Goal: Register for event/course

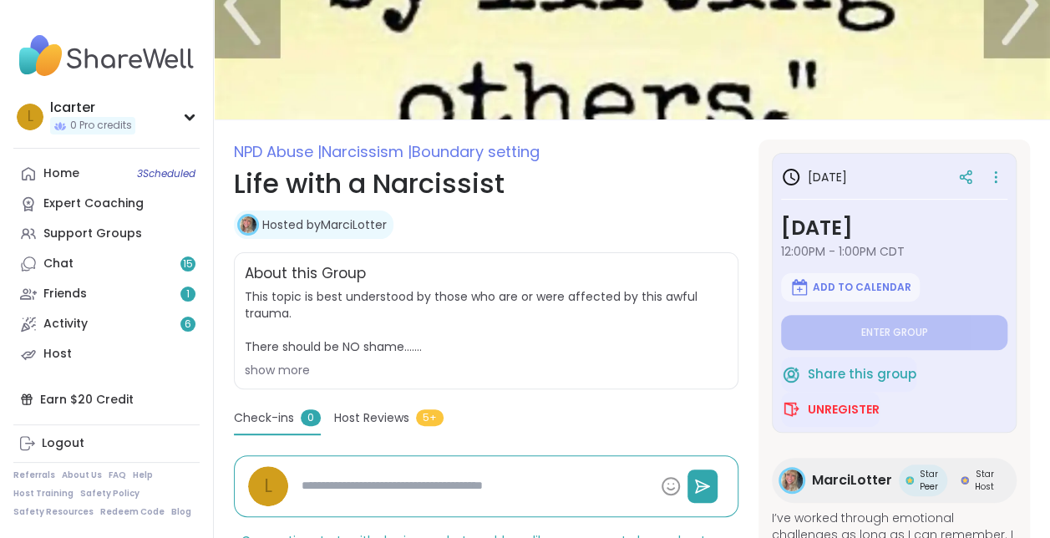
click at [92, 232] on div "Support Groups" at bounding box center [92, 233] width 99 height 17
type textarea "*"
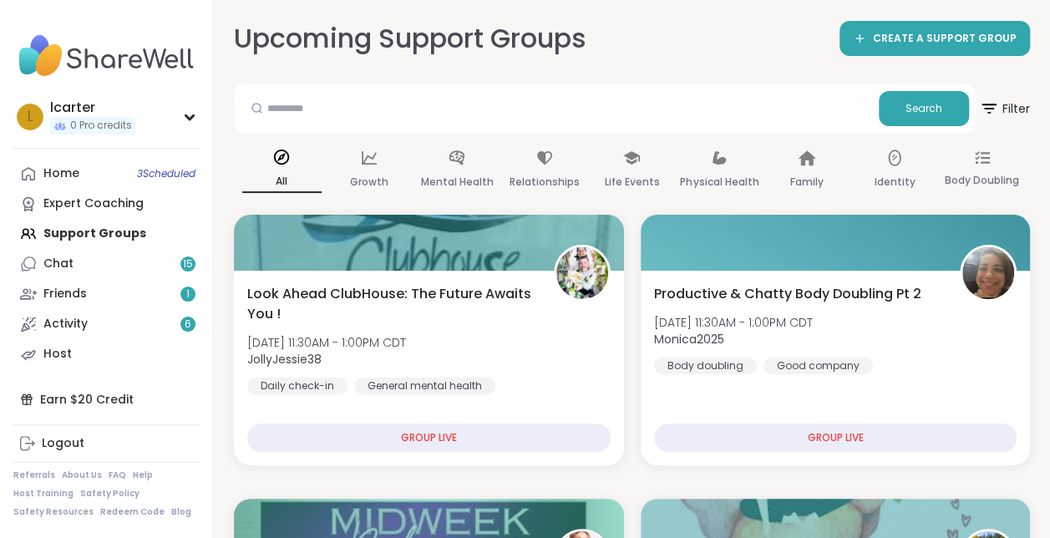
click at [351, 84] on div "Search" at bounding box center [604, 108] width 741 height 48
click at [346, 103] on input "text" at bounding box center [555, 107] width 631 height 33
type input "**********"
click at [934, 105] on span "Search" at bounding box center [923, 108] width 37 height 15
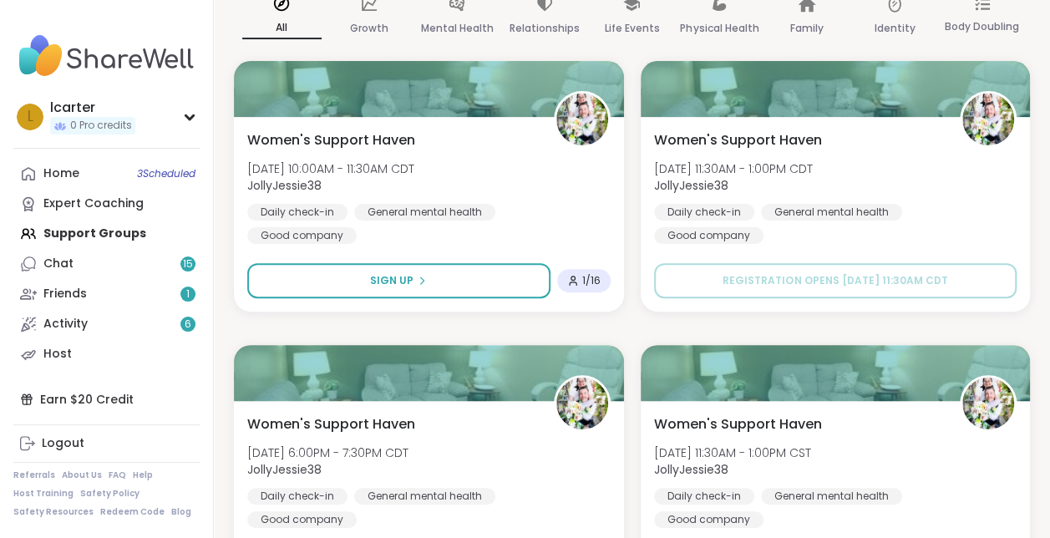
scroll to position [190, 0]
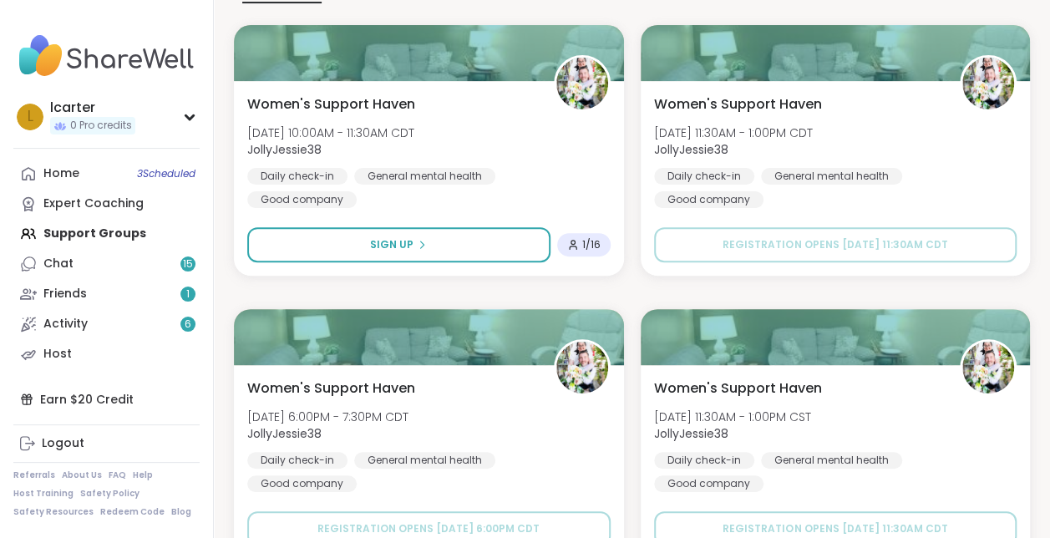
click at [392, 247] on span "Sign Up" at bounding box center [391, 244] width 43 height 15
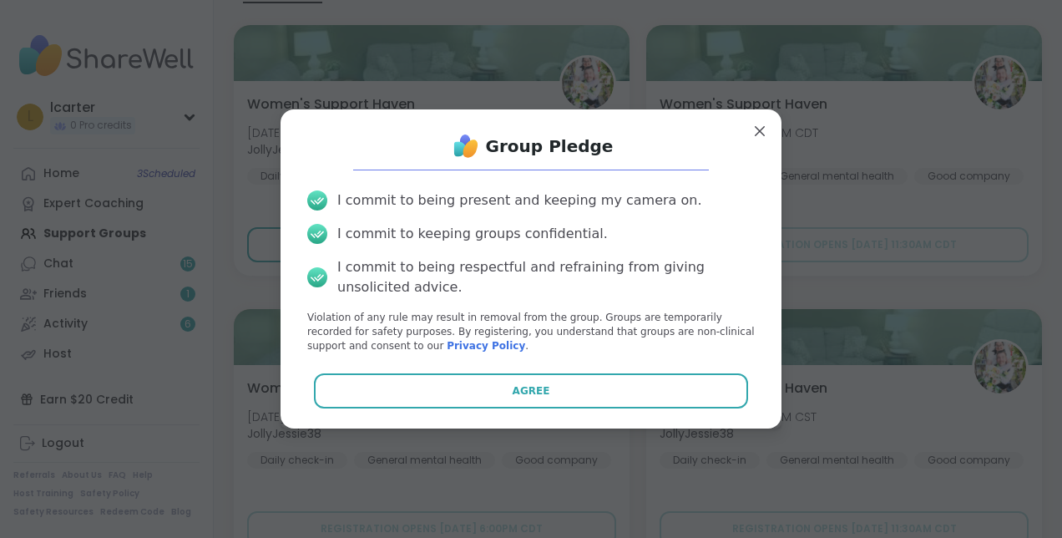
click at [459, 394] on button "Agree" at bounding box center [531, 390] width 435 height 35
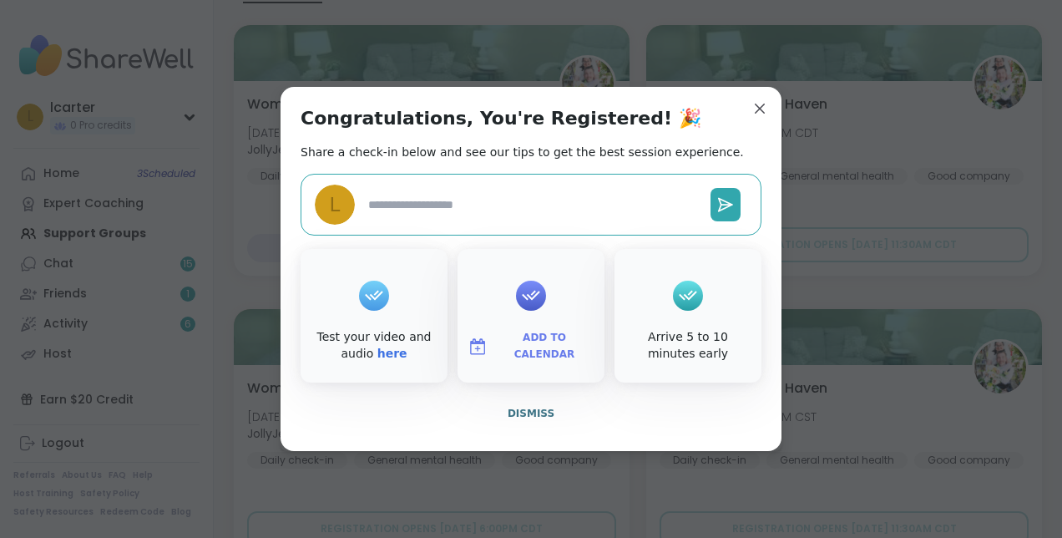
type textarea "*"
drag, startPoint x: 670, startPoint y: 105, endPoint x: 585, endPoint y: 191, distance: 121.0
click at [585, 191] on div "Congratulations, You're Registered! 🎉 Share a check-in below and see our tips t…" at bounding box center [531, 269] width 501 height 364
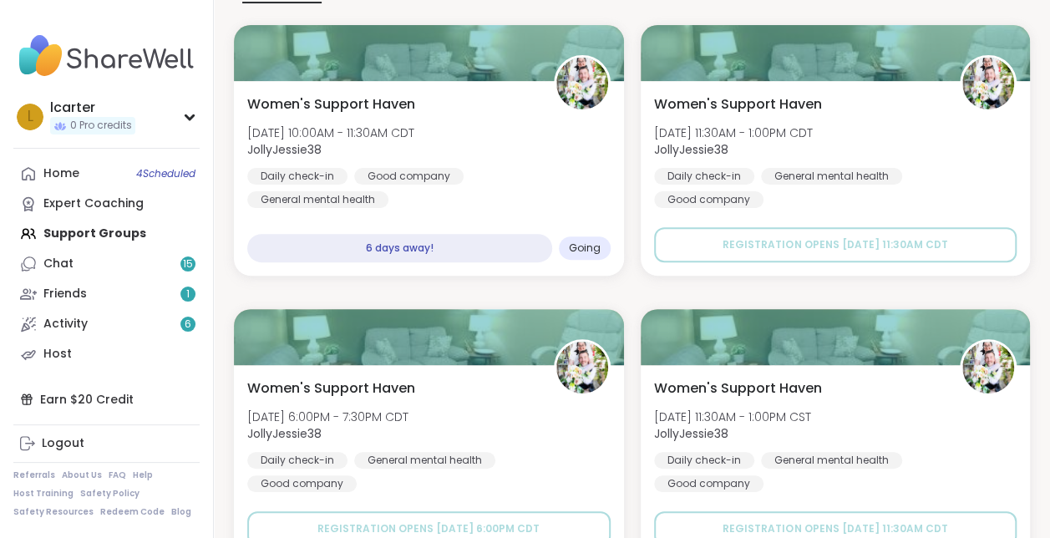
click at [583, 255] on span "Going" at bounding box center [585, 247] width 32 height 13
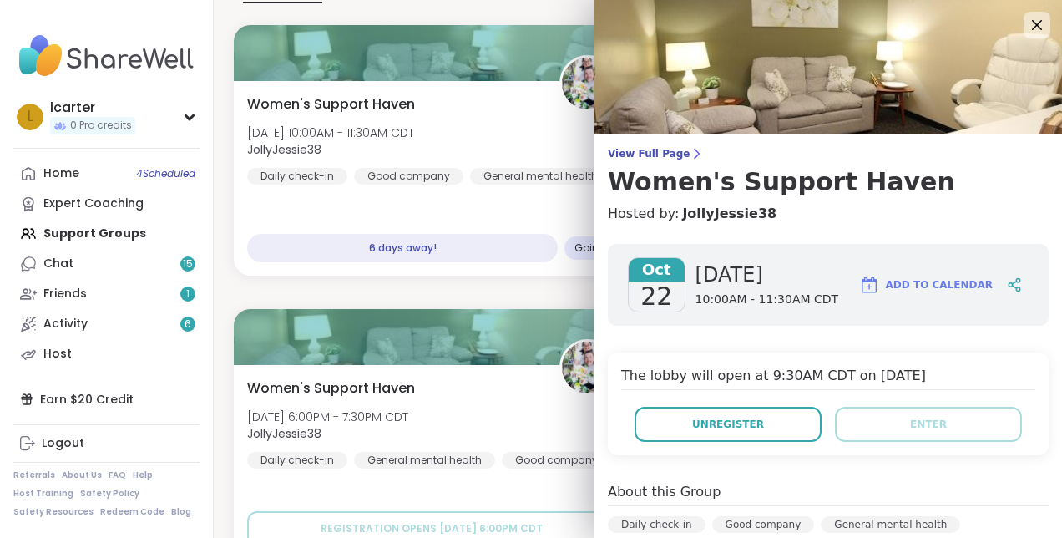
click at [938, 281] on span "Add to Calendar" at bounding box center [939, 284] width 107 height 15
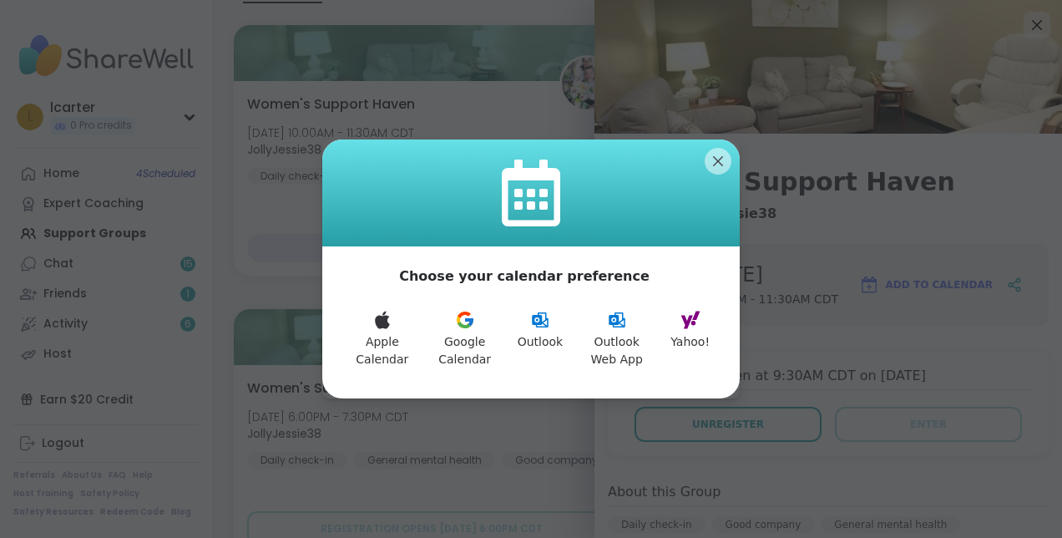
click at [619, 327] on icon at bounding box center [617, 319] width 17 height 15
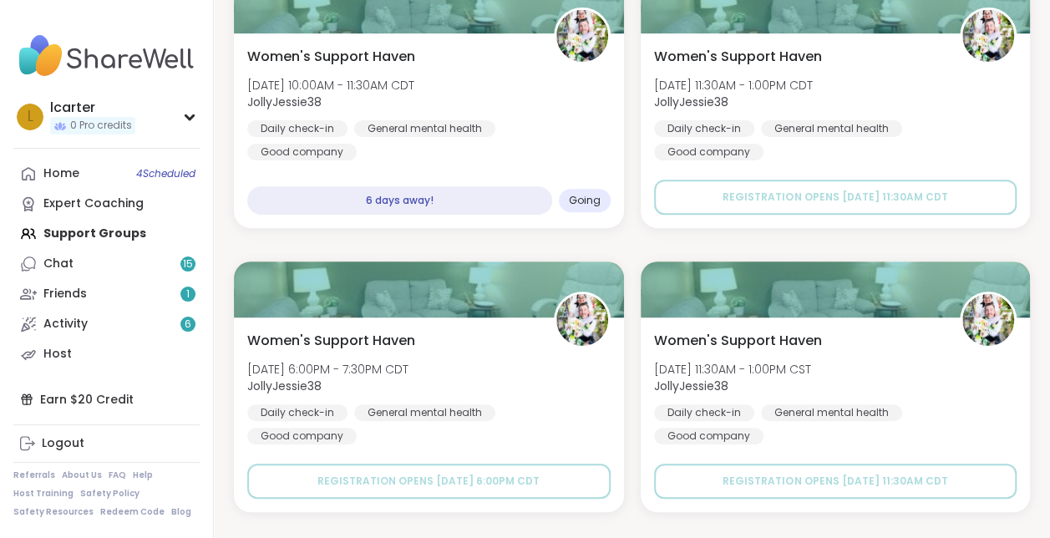
scroll to position [0, 0]
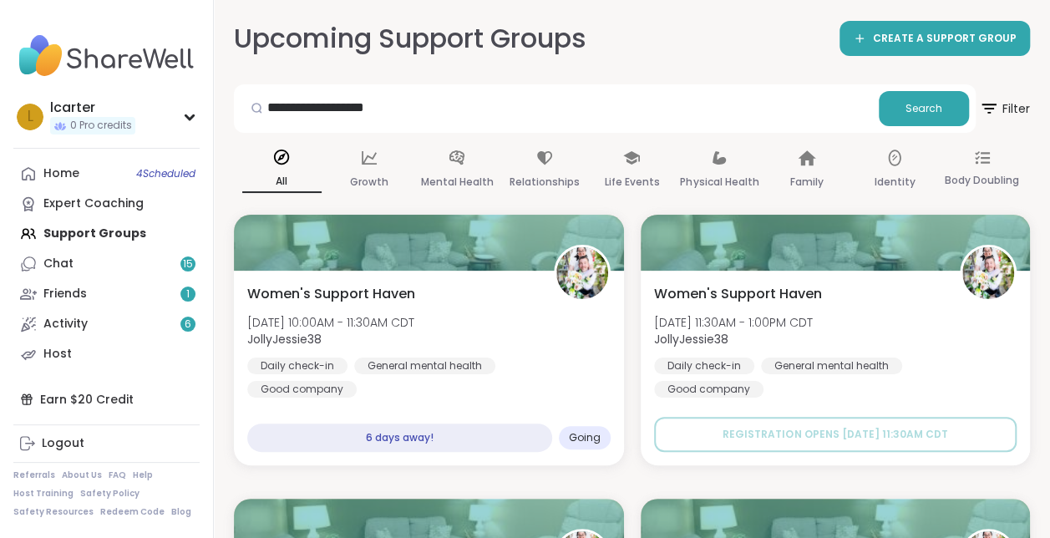
click at [77, 240] on div "Home 4 Scheduled Expert Coaching Support Groups Chat 15 Friends 1 Activity 6 Ho…" at bounding box center [106, 264] width 186 height 210
click at [83, 235] on div "Home 4 Scheduled Expert Coaching Support Groups Chat 15 Friends 1 Activity 6 Ho…" at bounding box center [106, 264] width 186 height 210
click at [79, 232] on div "Home 4 Scheduled Expert Coaching Support Groups Chat 15 Friends 1 Activity 6 Ho…" at bounding box center [106, 264] width 186 height 210
drag, startPoint x: 519, startPoint y: 115, endPoint x: 190, endPoint y: 115, distance: 329.0
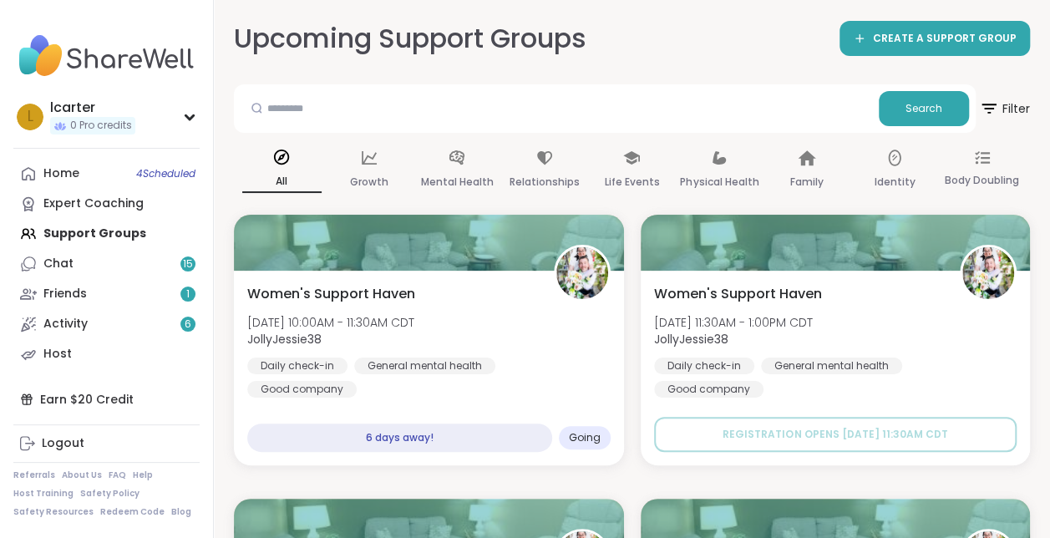
click at [89, 239] on div "Home 4 Scheduled Expert Coaching Support Groups Chat 15 Friends 1 Activity 6 Ho…" at bounding box center [106, 264] width 186 height 210
click at [97, 205] on div "Expert Coaching" at bounding box center [93, 203] width 100 height 17
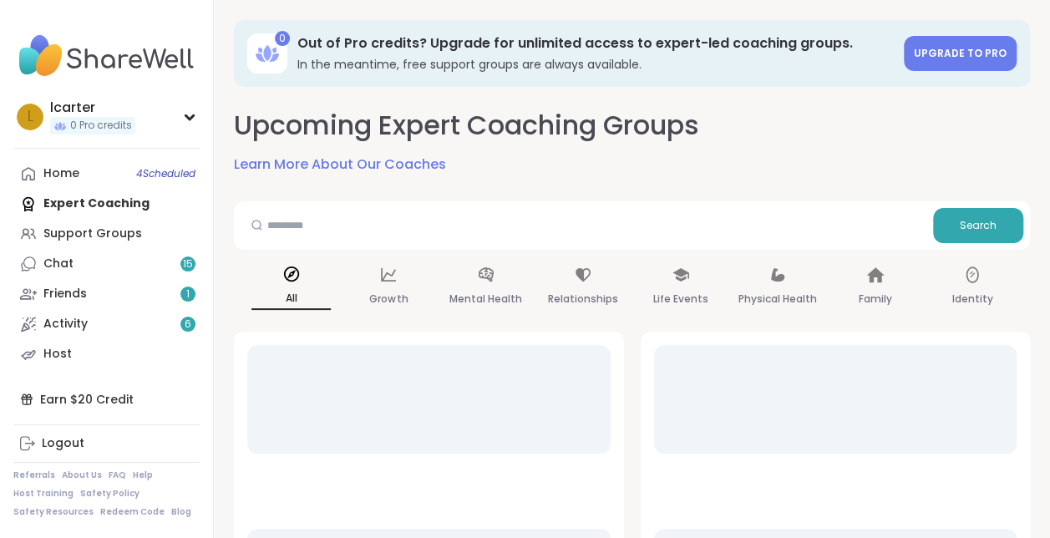
click at [83, 235] on div "Support Groups" at bounding box center [92, 233] width 99 height 17
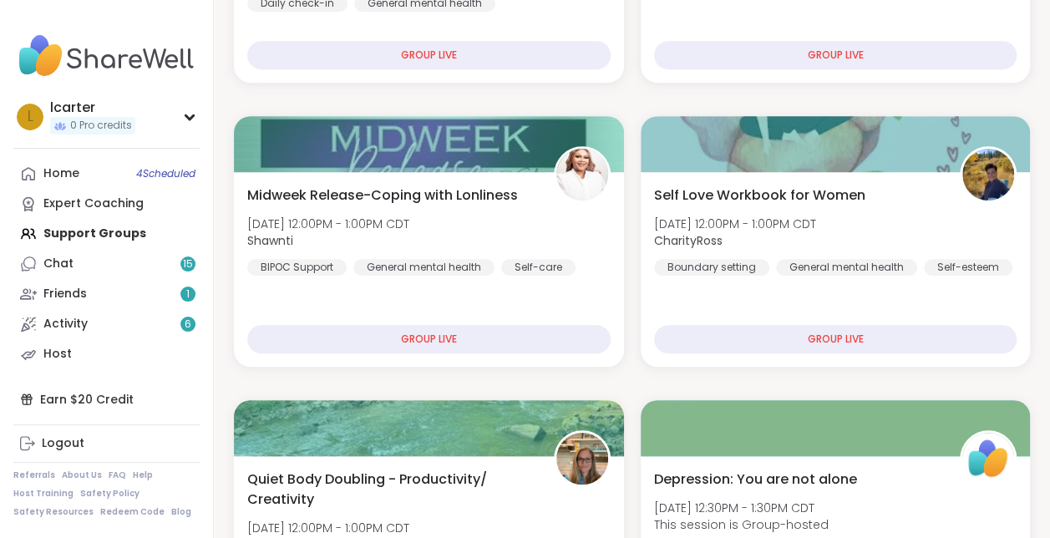
scroll to position [473, 0]
